Goal: Information Seeking & Learning: Learn about a topic

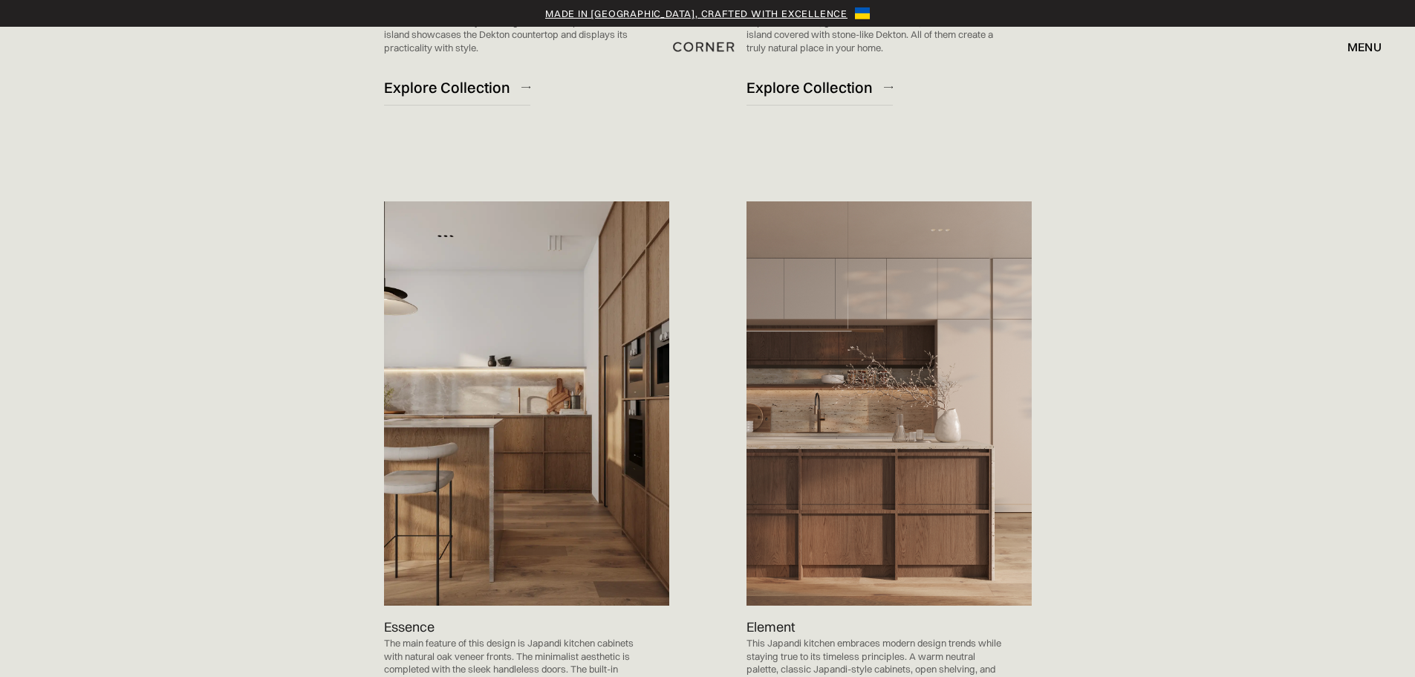
scroll to position [1485, 0]
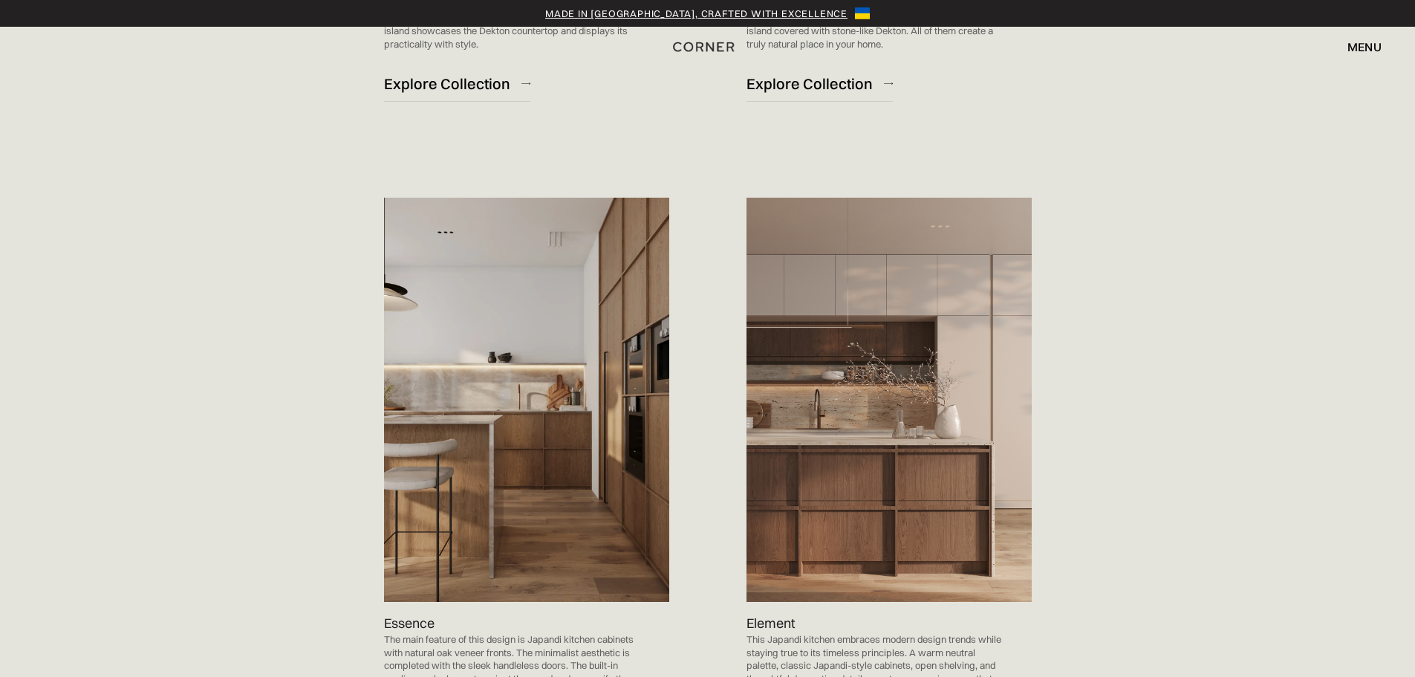
click at [835, 395] on img at bounding box center [888, 400] width 285 height 404
click at [604, 403] on img at bounding box center [526, 400] width 285 height 404
click at [1000, 397] on img at bounding box center [888, 400] width 285 height 404
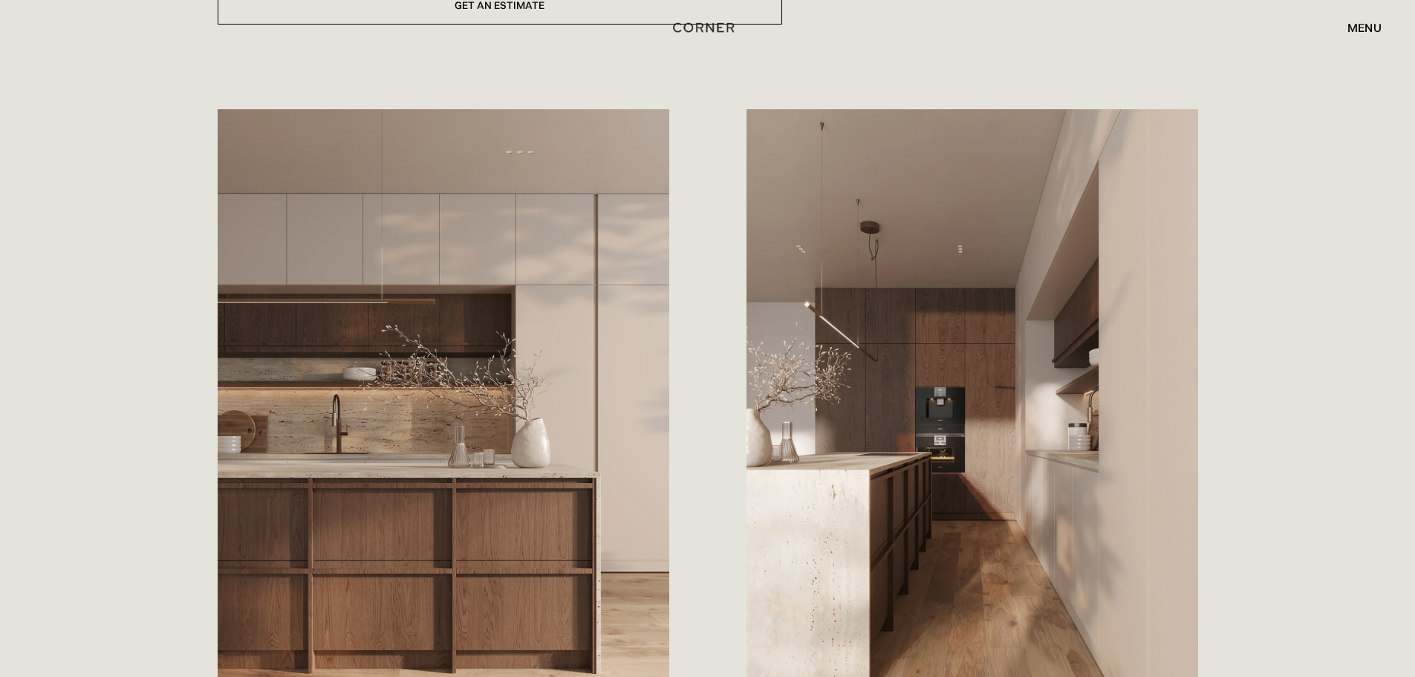
scroll to position [891, 0]
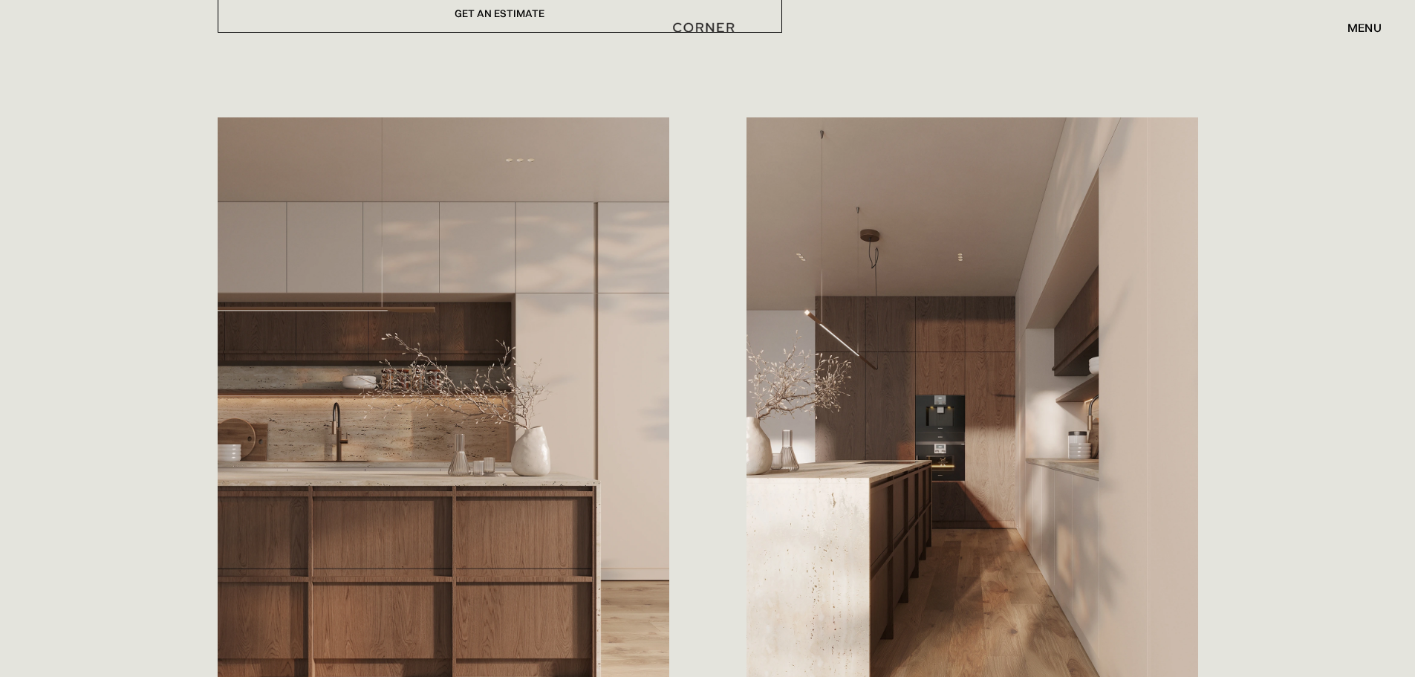
click at [1396, 159] on div "Classic Japandi kitchen design reimagined in a modern setting. This kitchen ble…" at bounding box center [707, 271] width 1415 height 1198
